Goal: Task Accomplishment & Management: Complete application form

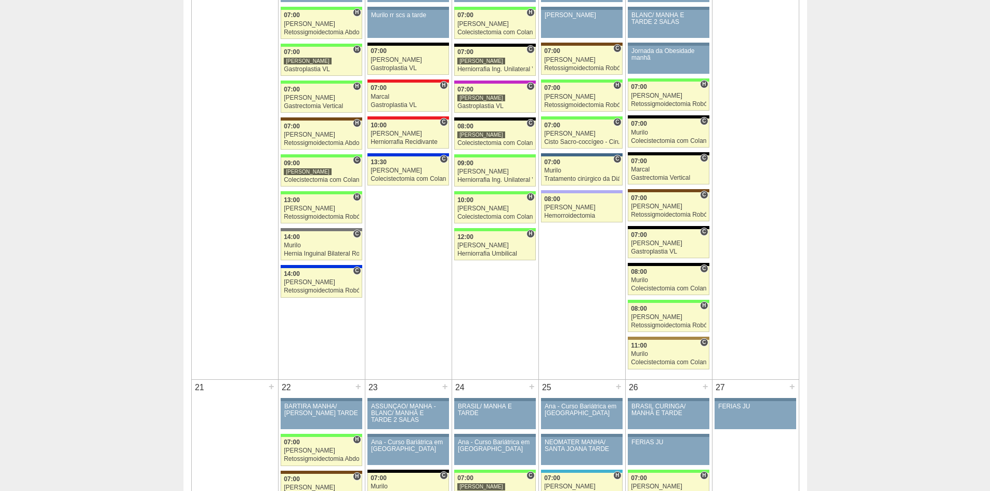
scroll to position [987, 0]
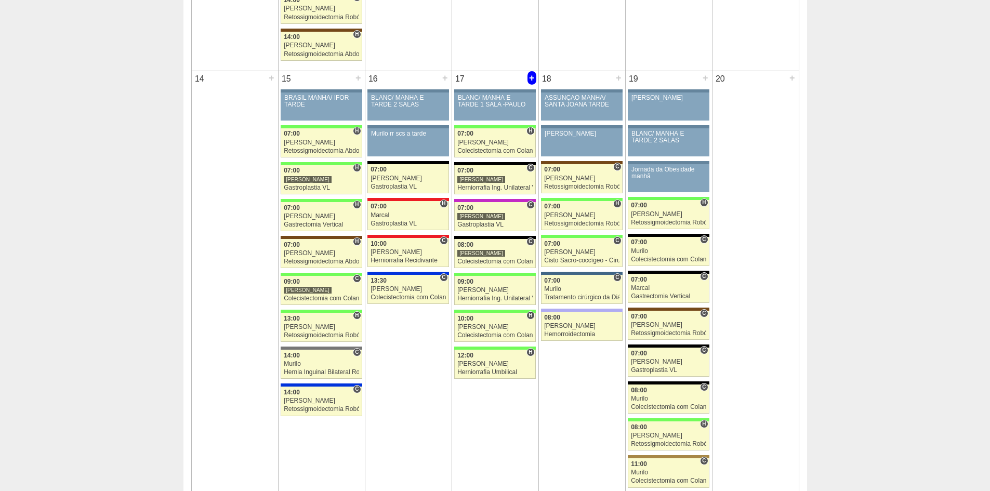
click at [532, 77] on div "+" at bounding box center [532, 78] width 9 height 14
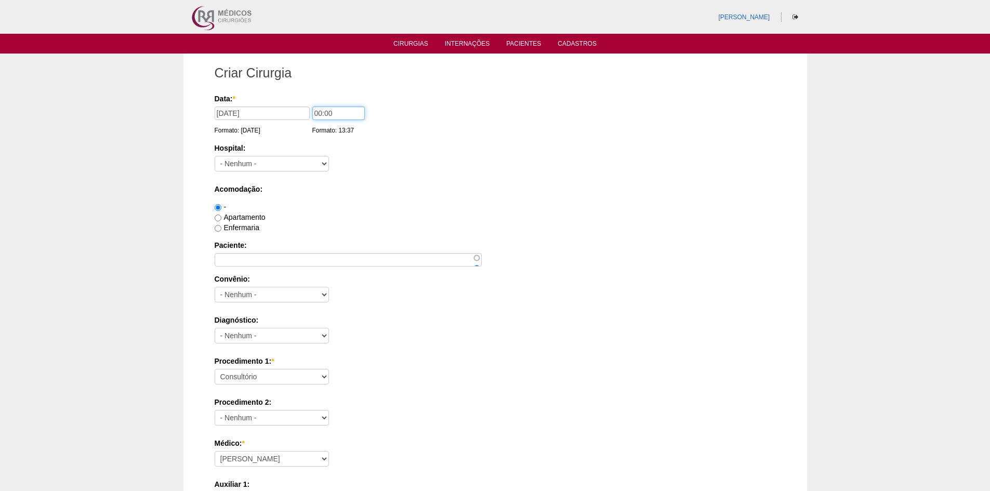
click at [313, 111] on input "00:00" at bounding box center [338, 114] width 52 height 14
click at [315, 113] on input "00:00" at bounding box center [338, 114] width 52 height 14
type input "10:00"
click at [305, 163] on select "- Nenhum - 9 de Julho Albert Einstein Alvorada América Assunção Bartira Benefic…" at bounding box center [272, 164] width 114 height 16
select select "67"
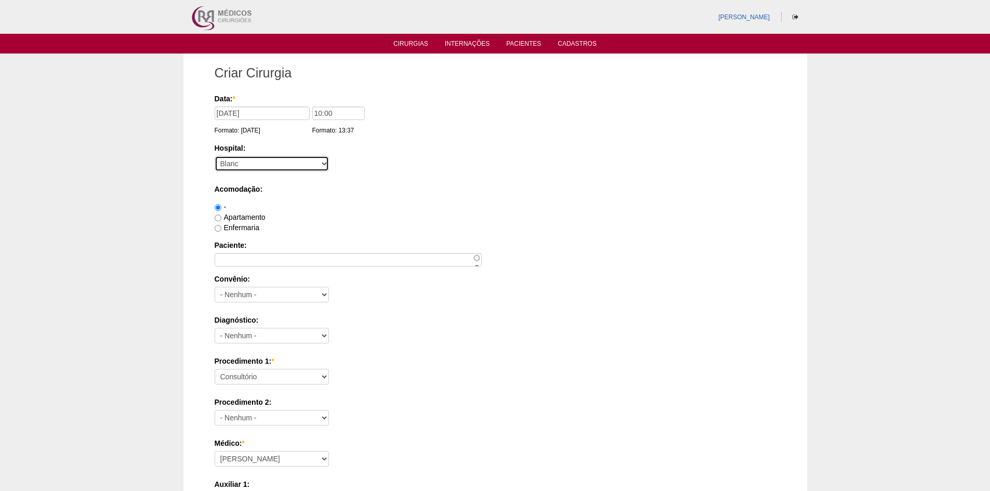
click at [215, 156] on select "- Nenhum - 9 de Julho Albert Einstein Alvorada América Assunção Bartira Benefic…" at bounding box center [272, 164] width 114 height 16
click at [221, 228] on label "Enfermaria" at bounding box center [237, 227] width 45 height 8
click at [221, 228] on input "Enfermaria" at bounding box center [218, 228] width 7 height 7
radio input "true"
click at [218, 218] on input "Apartamento" at bounding box center [218, 218] width 7 height 7
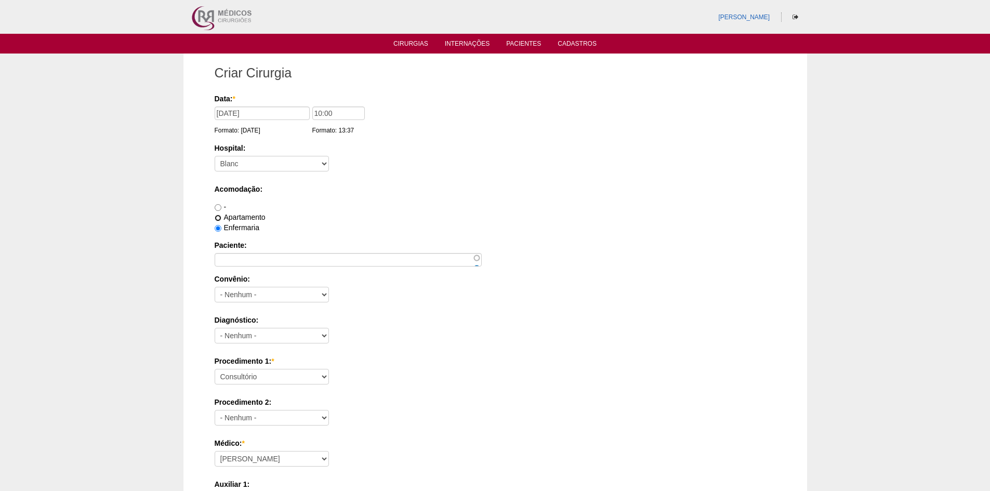
radio input "true"
click at [228, 255] on input "Paciente:" at bounding box center [348, 260] width 267 height 14
paste input "Glaucia Augusta Palazan Leão"
type input "Glaucia Augusta Palazan Leão"
click at [240, 296] on select "- Nenhum - Abet Afresp Allianz Amil Blue Life Caasp Cabesp Caixa de Pensões Car…" at bounding box center [272, 295] width 114 height 16
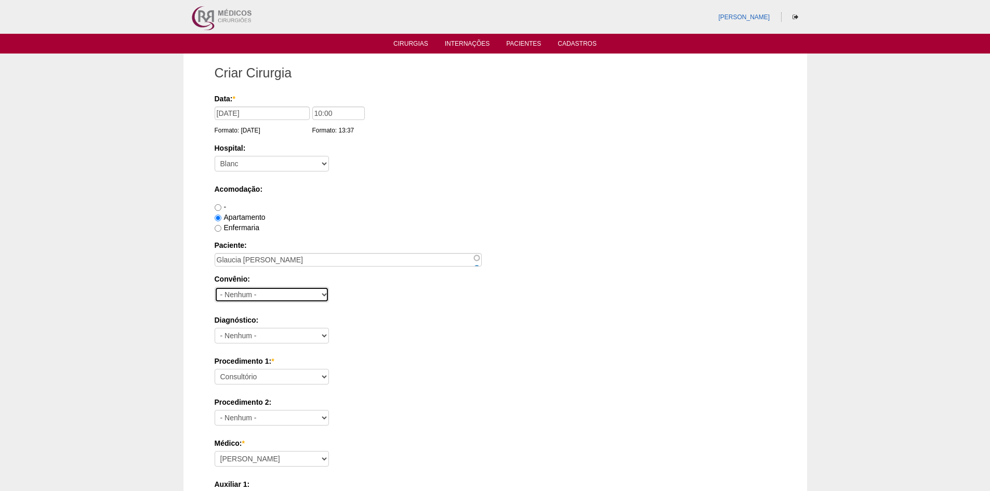
select select "8907"
click at [215, 287] on select "- Nenhum - Abet Afresp Allianz Amil Blue Life Caasp Cabesp Caixa de Pensões Car…" at bounding box center [272, 295] width 114 height 16
click at [289, 337] on select "- Nenhum - Abdome Agudo Abscesso Hepático Abscesso Perianal Abscesso Peritoneal…" at bounding box center [272, 336] width 114 height 16
select select "3707"
click at [215, 328] on select "- Nenhum - Abdome Agudo Abscesso Hepático Abscesso Perianal Abscesso Peritoneal…" at bounding box center [272, 336] width 114 height 16
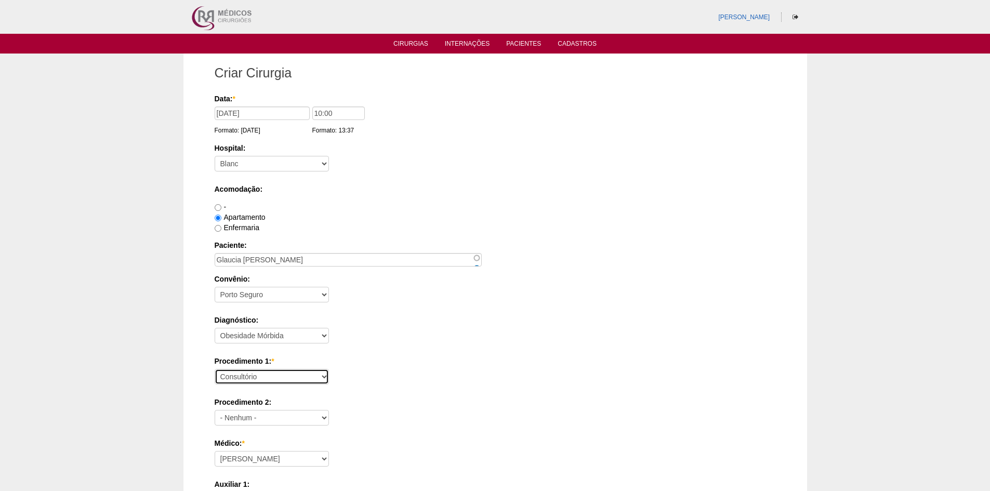
click at [286, 378] on select "Consultório Abscesso Hepático - Drenagem Abscesso perianal Amputação Abdômino P…" at bounding box center [272, 377] width 114 height 16
select select "18616"
click at [215, 369] on select "Consultório Abscesso Hepático - Drenagem Abscesso perianal Amputação Abdômino P…" at bounding box center [272, 377] width 114 height 16
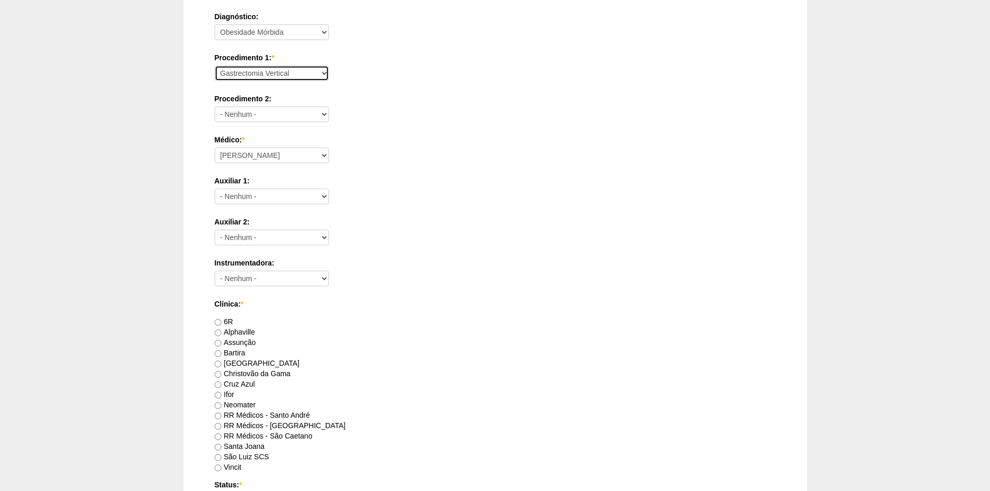
scroll to position [364, 0]
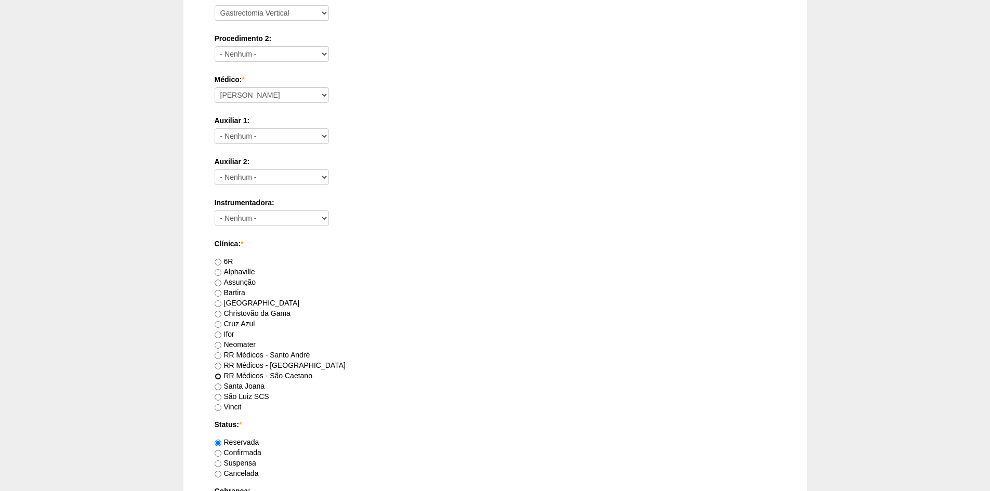
click at [220, 375] on input "RR Médicos - São Caetano" at bounding box center [218, 376] width 7 height 7
radio input "true"
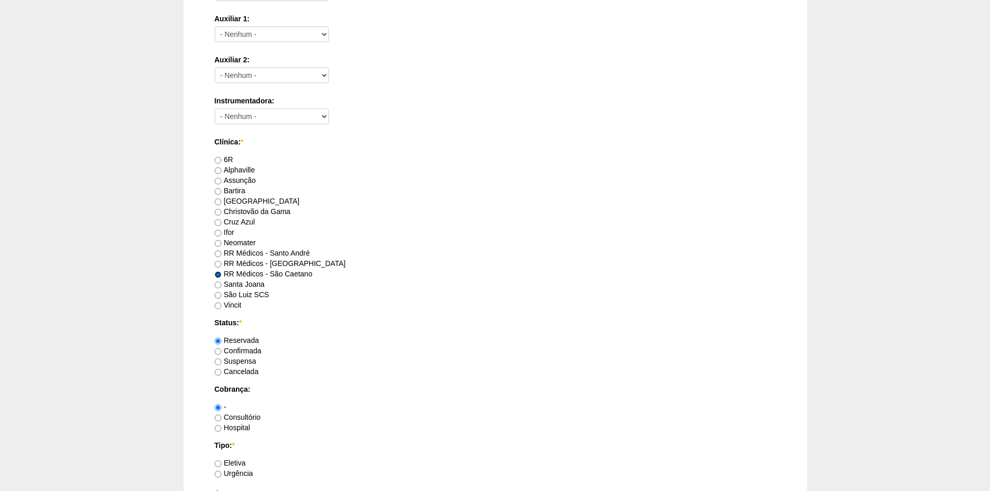
scroll to position [468, 0]
click at [217, 416] on input "Consultório" at bounding box center [218, 416] width 7 height 7
radio input "true"
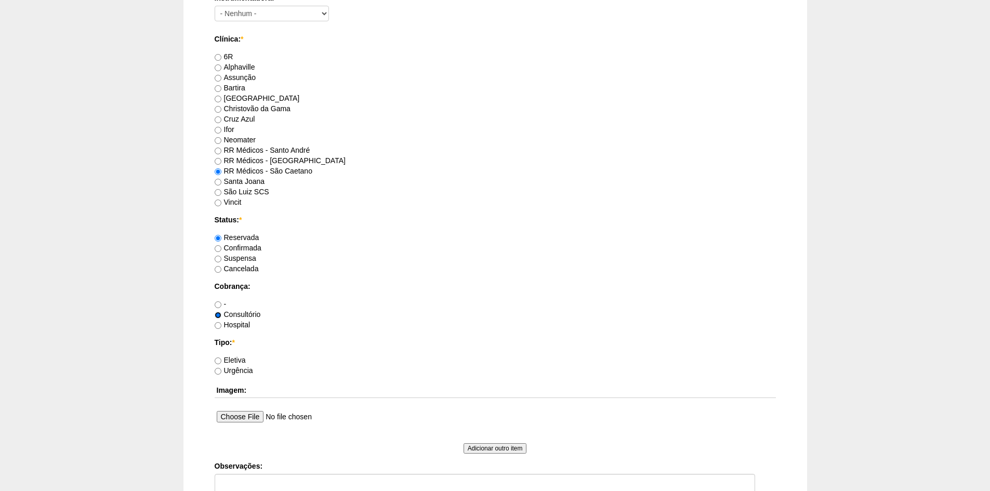
scroll to position [572, 0]
click at [219, 357] on input "Eletiva" at bounding box center [218, 357] width 7 height 7
radio input "true"
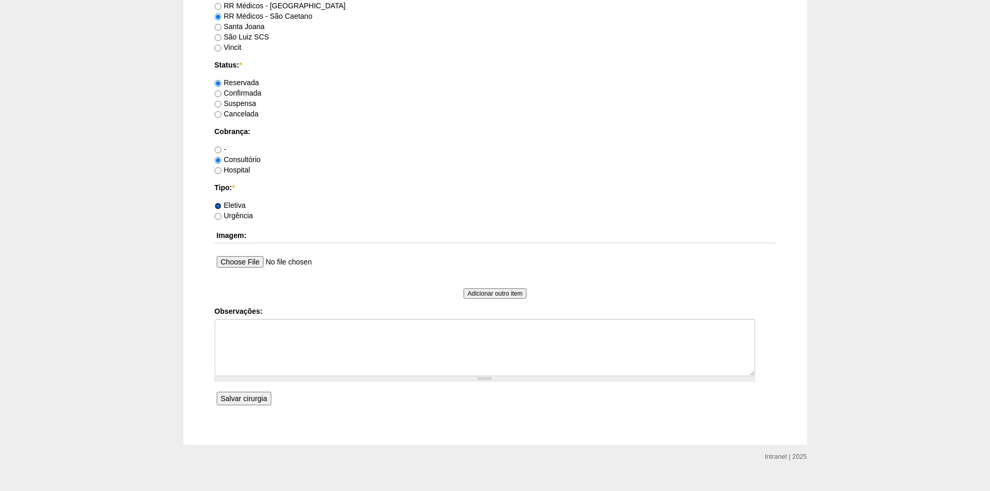
scroll to position [728, 0]
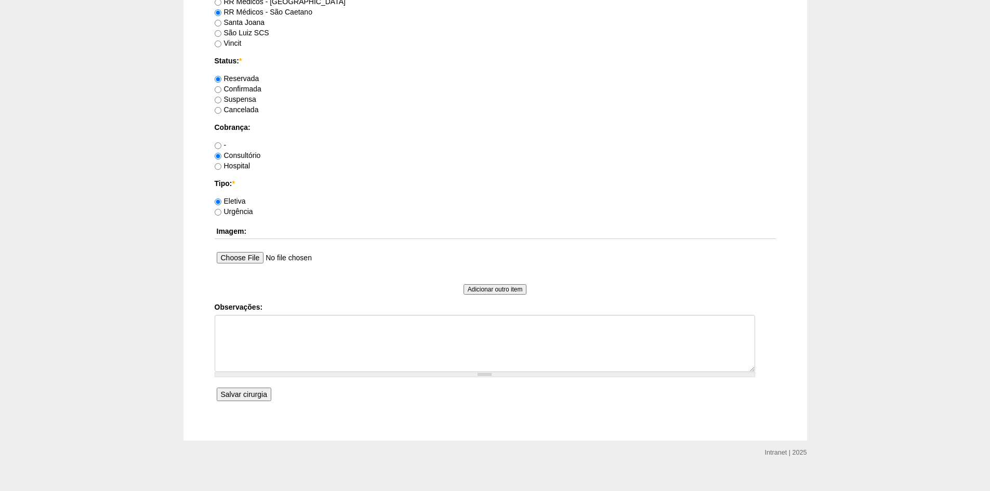
click at [249, 396] on input "Salvar cirurgia" at bounding box center [244, 395] width 55 height 14
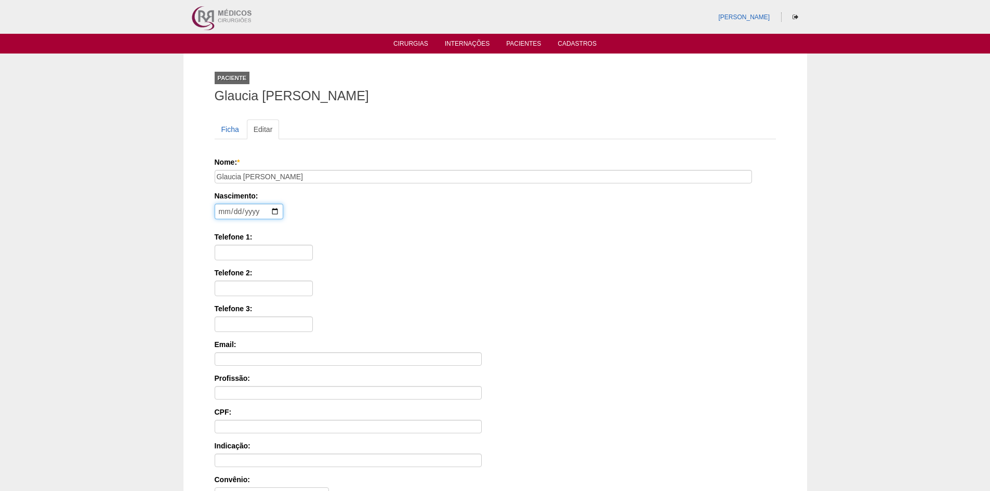
click at [225, 212] on input "date" at bounding box center [249, 212] width 69 height 16
type input "1991-07-08"
click at [235, 249] on input "Telefone 1:" at bounding box center [264, 253] width 98 height 16
paste input "98055-5418"
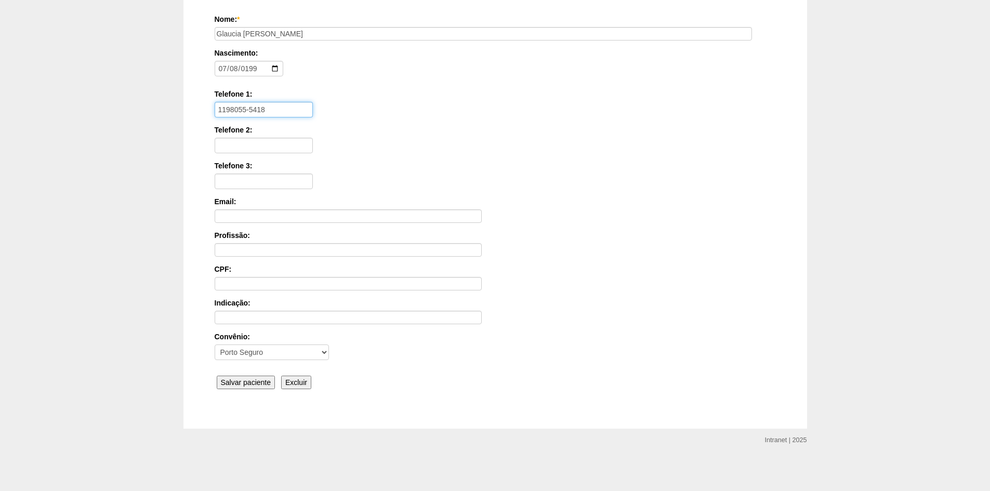
scroll to position [143, 0]
type input "1198055-5418"
click at [247, 380] on input "Salvar paciente" at bounding box center [246, 382] width 59 height 14
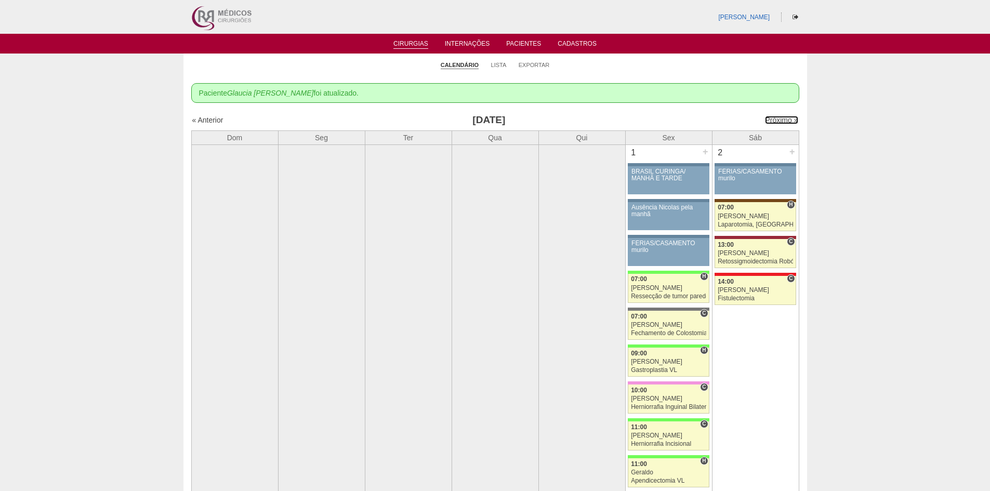
drag, startPoint x: 773, startPoint y: 117, endPoint x: 766, endPoint y: 130, distance: 15.6
click at [773, 117] on link "Próximo »" at bounding box center [781, 120] width 33 height 8
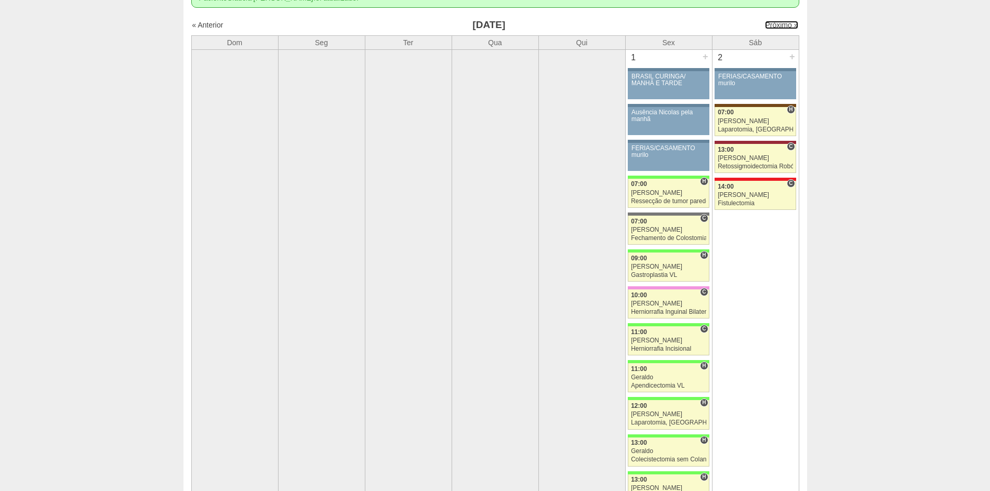
scroll to position [208, 0]
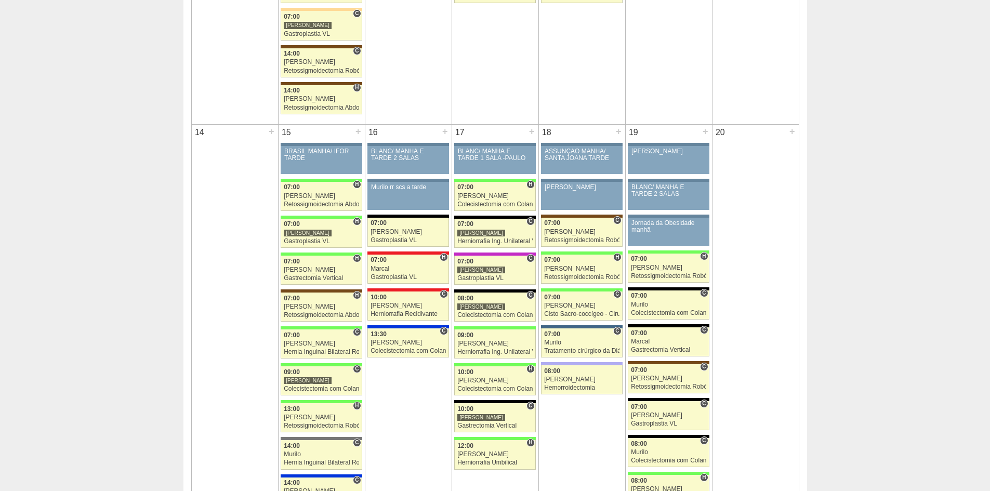
scroll to position [936, 0]
